Goal: Task Accomplishment & Management: Manage account settings

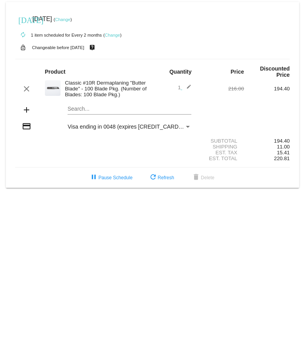
click at [113, 35] on link "Change" at bounding box center [112, 35] width 15 height 5
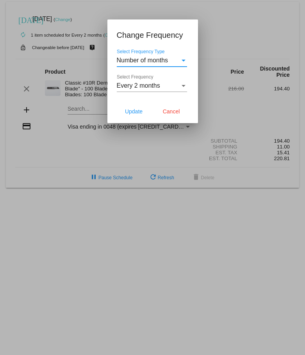
click at [182, 86] on div "Select Frequency" at bounding box center [183, 86] width 4 height 2
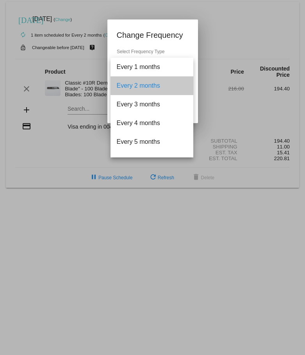
click at [152, 87] on span "Every 2 months" at bounding box center [152, 85] width 70 height 19
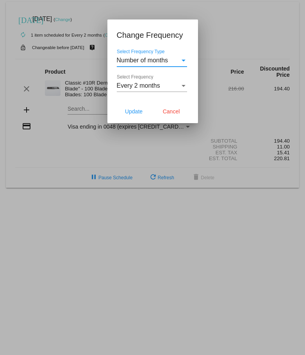
click at [184, 60] on div "Select Frequency Type" at bounding box center [183, 61] width 4 height 2
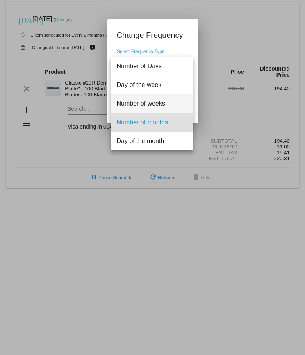
click at [155, 102] on span "Number of weeks" at bounding box center [152, 103] width 70 height 19
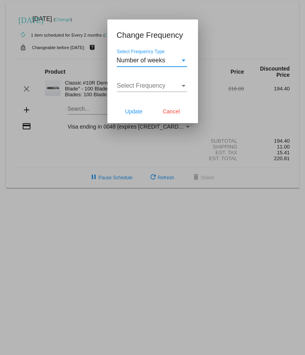
click at [180, 83] on div "Select Frequency" at bounding box center [183, 85] width 7 height 7
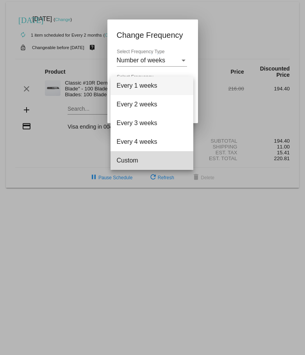
click at [129, 160] on span "Custom" at bounding box center [152, 160] width 70 height 19
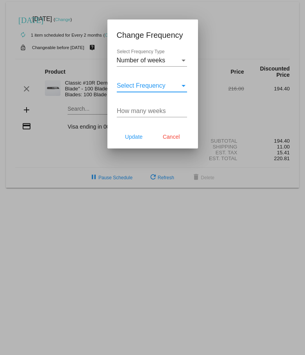
click at [131, 112] on input "How many weeks" at bounding box center [152, 111] width 70 height 7
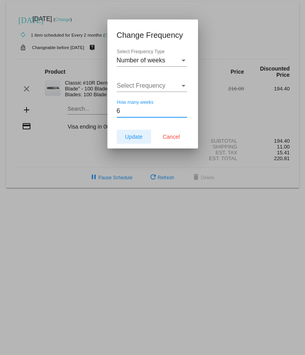
type input "6"
click at [135, 134] on span "Update" at bounding box center [134, 137] width 18 height 6
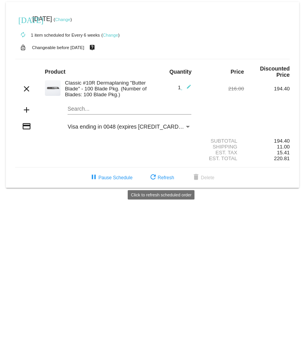
click at [159, 175] on span "refresh Refresh" at bounding box center [161, 177] width 26 height 5
click at [70, 19] on link "Change" at bounding box center [62, 19] width 15 height 5
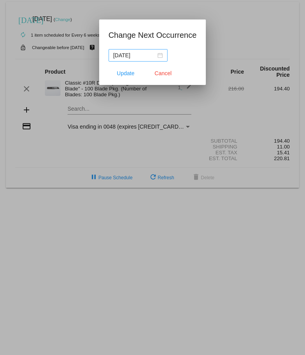
click at [158, 58] on div "[DATE]" at bounding box center [138, 55] width 50 height 9
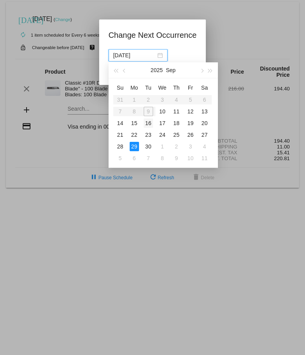
click at [148, 121] on div "16" at bounding box center [148, 123] width 9 height 9
type input "[DATE]"
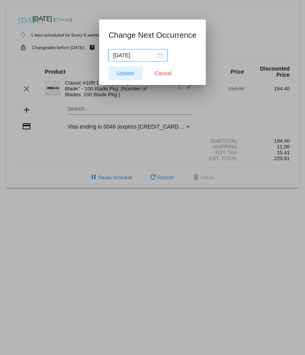
click at [126, 72] on span "Update" at bounding box center [126, 73] width 18 height 6
